Goal: Task Accomplishment & Management: Manage account settings

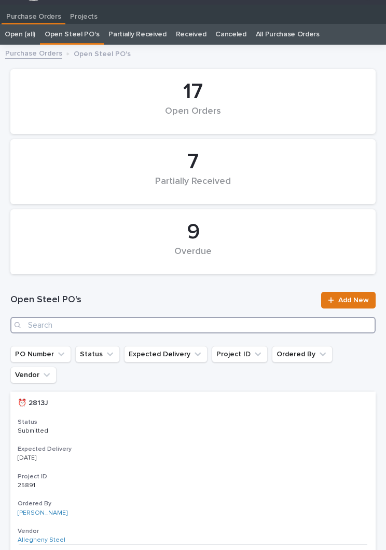
click at [202, 323] on input "Search" at bounding box center [192, 325] width 365 height 17
type input "2910"
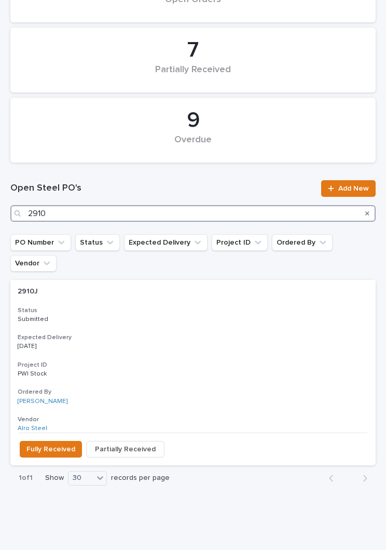
scroll to position [127, 0]
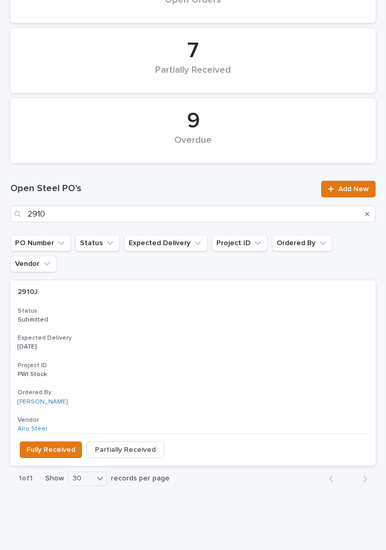
click at [186, 334] on h3 "Expected Delivery" at bounding box center [193, 338] width 351 height 8
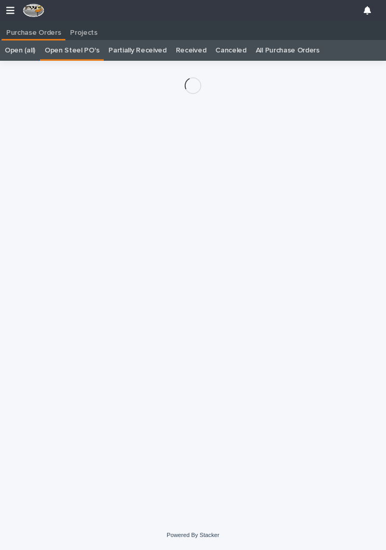
scroll to position [16, 0]
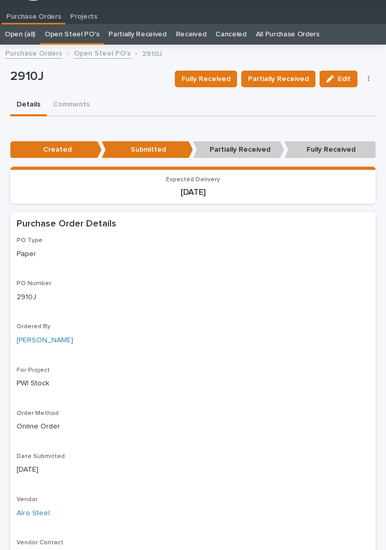
click at [218, 81] on span "Fully Received" at bounding box center [206, 79] width 49 height 12
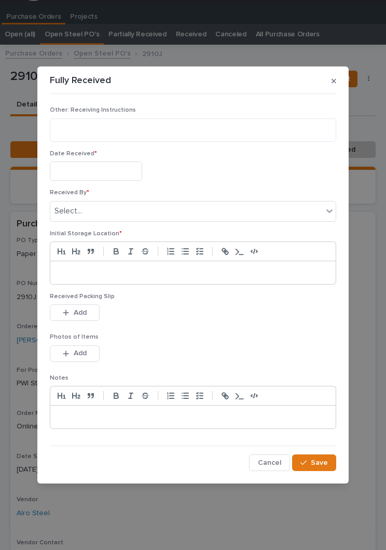
click at [102, 167] on input "text" at bounding box center [96, 170] width 92 height 19
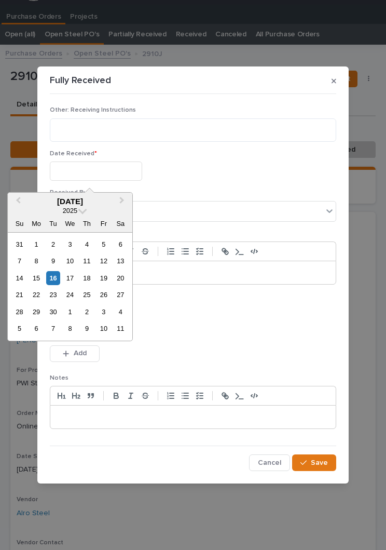
click at [57, 281] on div "16" at bounding box center [53, 278] width 14 height 14
type input "**********"
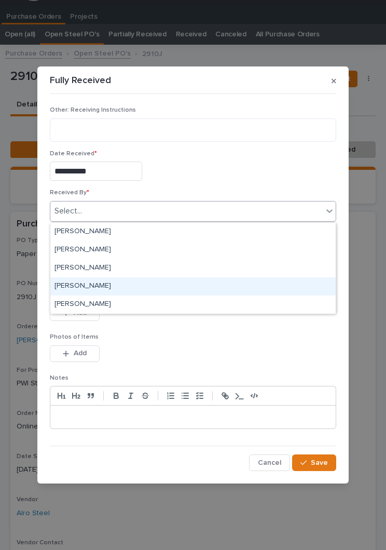
click at [114, 284] on div "[PERSON_NAME]" at bounding box center [192, 286] width 285 height 18
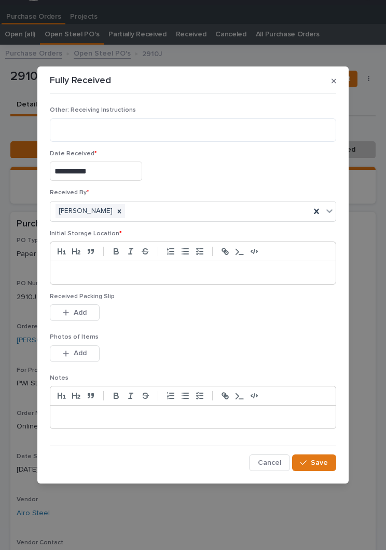
click at [203, 265] on div at bounding box center [192, 272] width 285 height 23
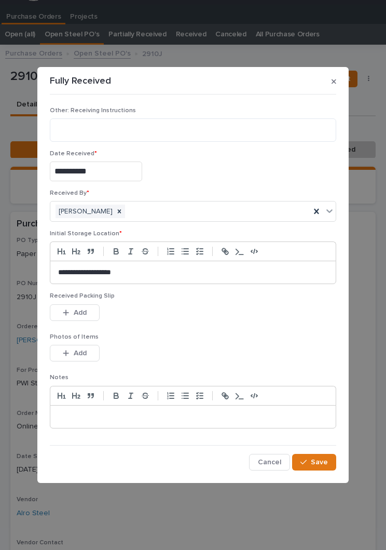
click at [238, 336] on p "Photos of Items" at bounding box center [193, 336] width 286 height 7
click at [236, 335] on p "Photos of Items" at bounding box center [193, 336] width 286 height 7
click at [86, 306] on button "Add" at bounding box center [75, 312] width 50 height 17
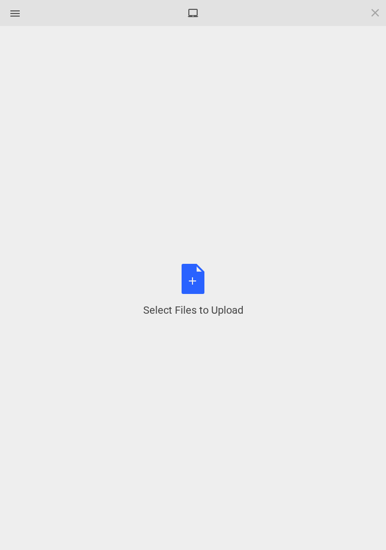
click at [204, 280] on div "Select Files to Upload or Drag and Drop, Copy and Paste Files" at bounding box center [193, 290] width 100 height 53
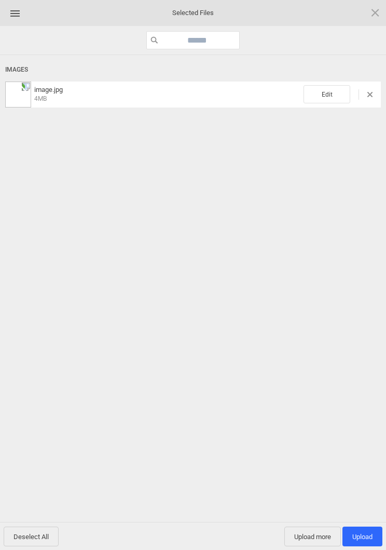
click at [332, 86] on span "Edit" at bounding box center [327, 94] width 47 height 18
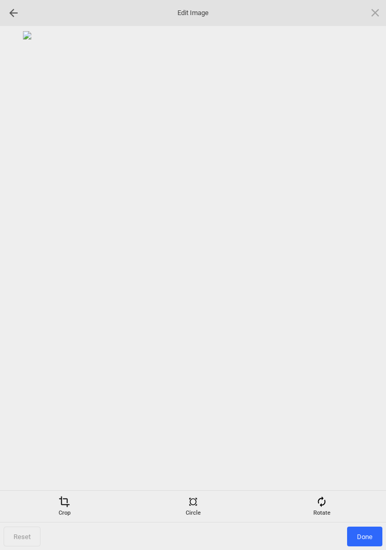
click at [326, 498] on span at bounding box center [321, 501] width 11 height 11
click at [363, 274] on div at bounding box center [363, 275] width 26 height 26
click at [364, 277] on div at bounding box center [363, 275] width 26 height 26
click at [362, 272] on div at bounding box center [363, 275] width 26 height 26
click at [365, 263] on div at bounding box center [363, 275] width 26 height 26
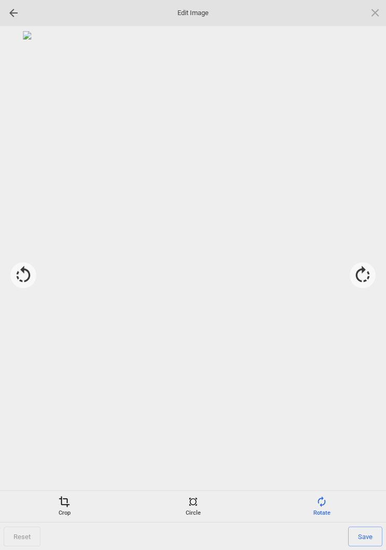
click at [72, 504] on div "Crop" at bounding box center [65, 506] width 124 height 21
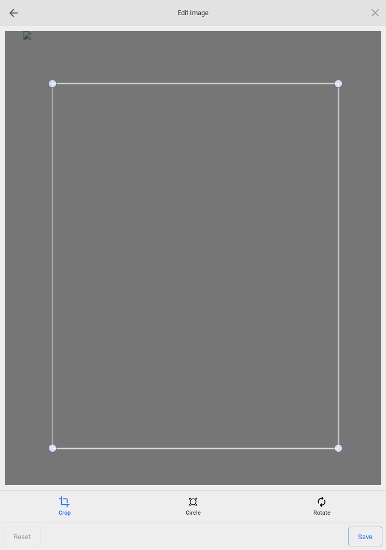
click at [373, 536] on span "Save" at bounding box center [365, 536] width 34 height 20
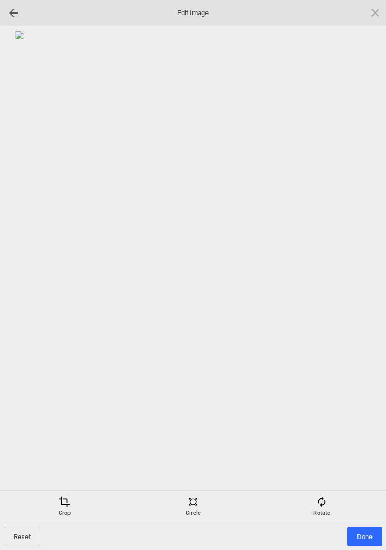
click at [364, 537] on span "Done" at bounding box center [364, 536] width 35 height 20
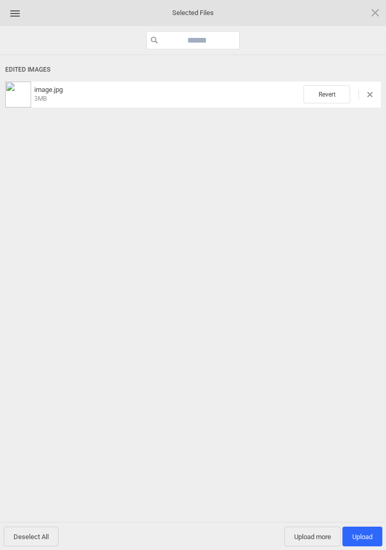
click at [312, 541] on span "Upload more" at bounding box center [312, 536] width 57 height 20
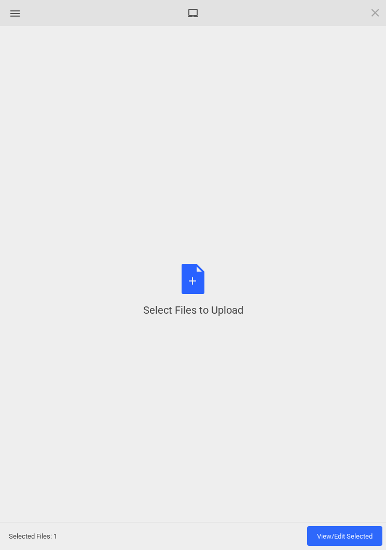
click at [195, 293] on div "Select Files to Upload or Drag and Drop, Copy and Paste Files" at bounding box center [193, 290] width 100 height 53
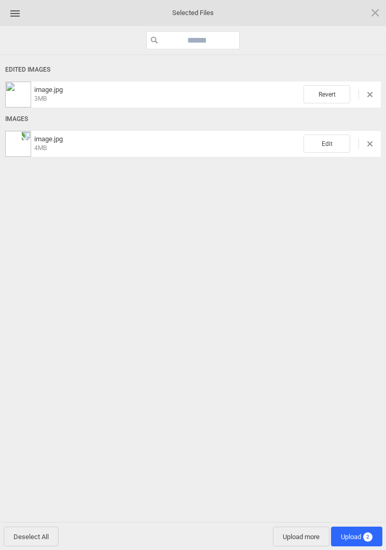
click at [323, 140] on span "Edit" at bounding box center [327, 143] width 47 height 18
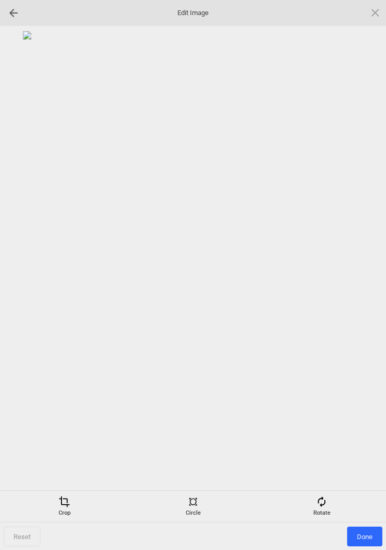
click at [333, 499] on div "Rotate" at bounding box center [322, 506] width 124 height 21
click at [371, 273] on div at bounding box center [363, 275] width 26 height 26
click at [373, 266] on div at bounding box center [363, 275] width 26 height 26
click at [369, 264] on div at bounding box center [363, 275] width 26 height 26
click at [364, 259] on div at bounding box center [193, 258] width 376 height 454
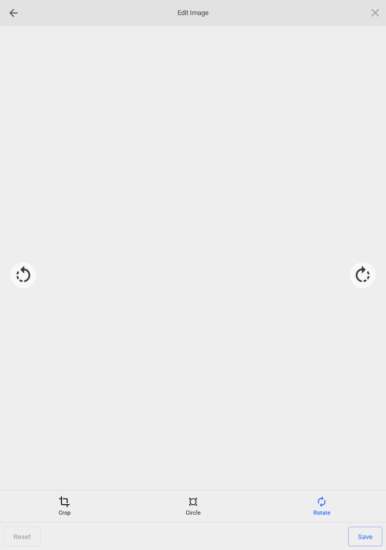
click at [366, 273] on div at bounding box center [363, 275] width 26 height 26
click at [68, 503] on span at bounding box center [64, 501] width 11 height 11
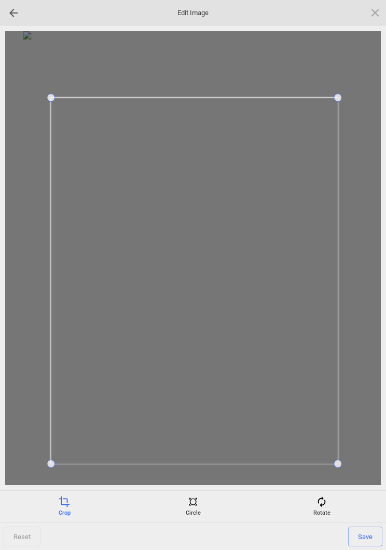
click at [376, 528] on span "Save" at bounding box center [365, 536] width 34 height 20
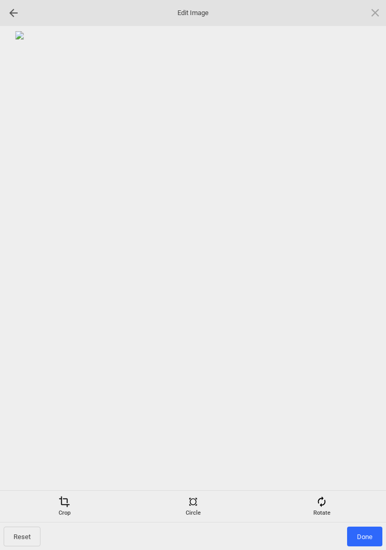
click at [366, 532] on span "Done" at bounding box center [364, 536] width 35 height 20
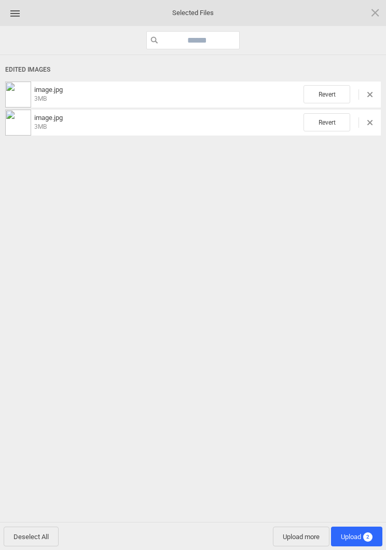
click at [361, 540] on span "Upload 2" at bounding box center [356, 536] width 51 height 20
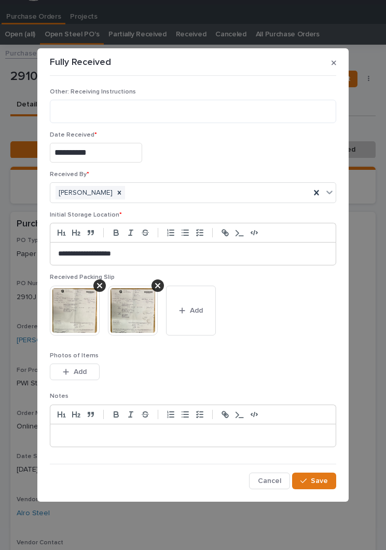
click at [321, 481] on span "Save" at bounding box center [319, 480] width 17 height 9
